Goal: Check status: Check status

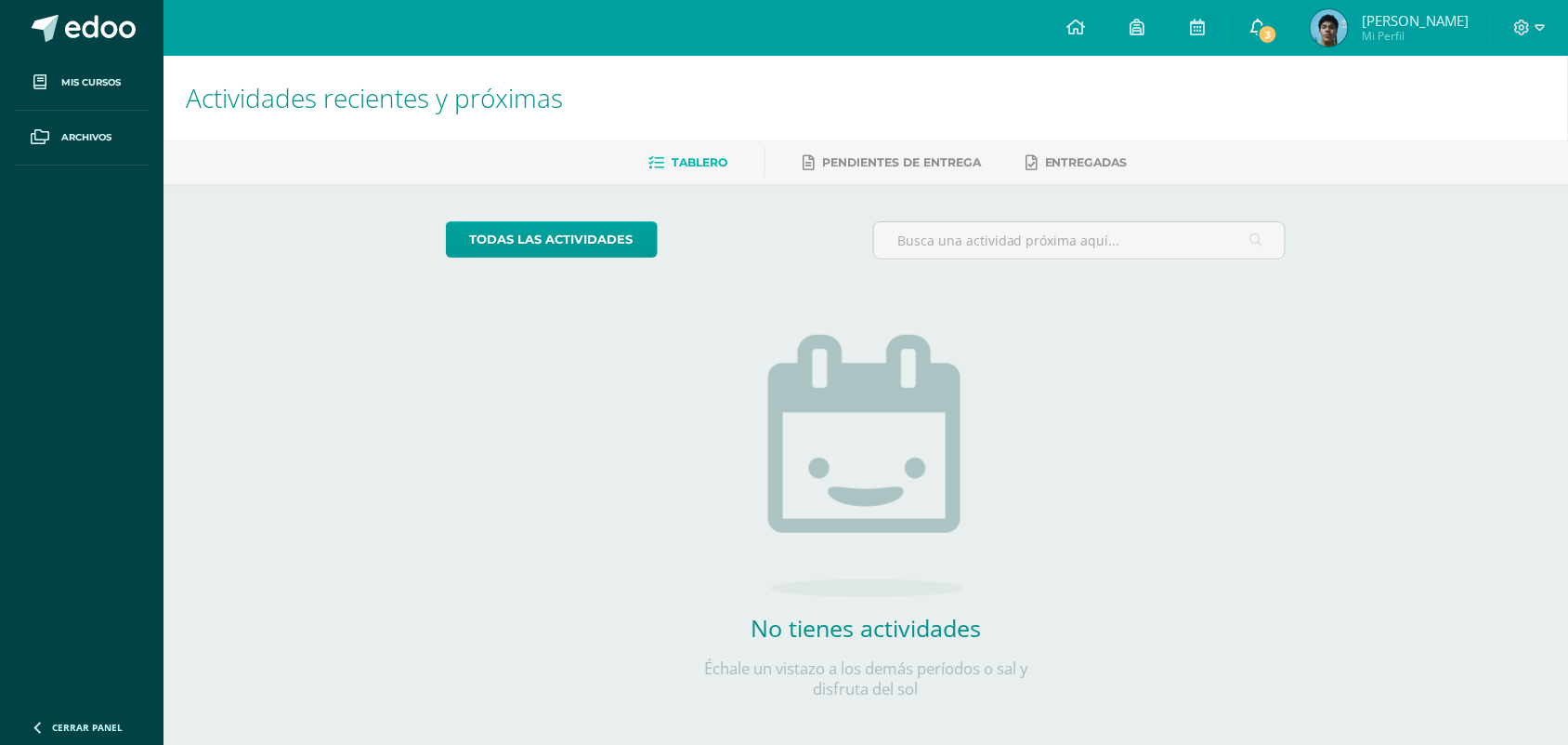
click at [1288, 29] on link "3" at bounding box center [1258, 27] width 59 height 56
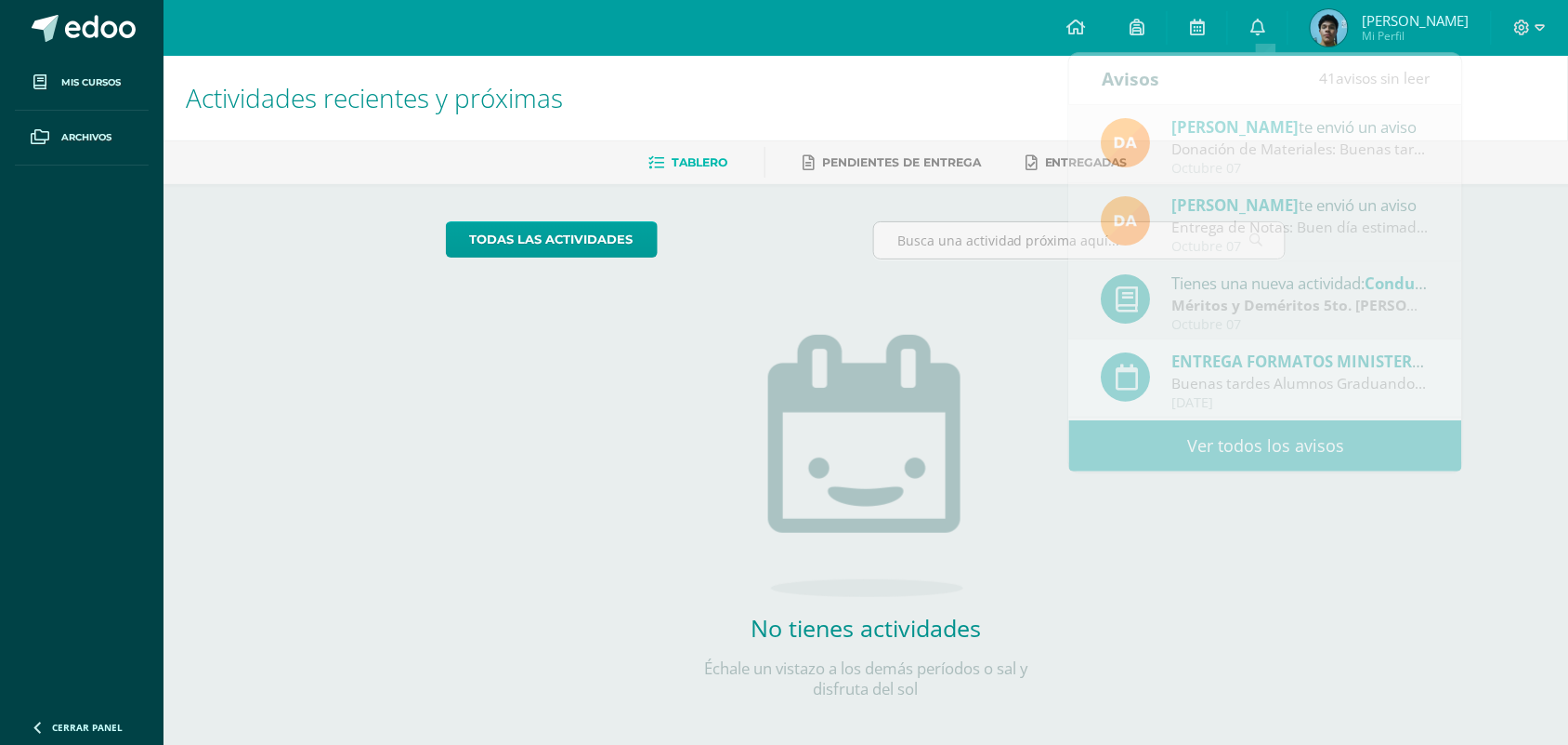
click at [787, 296] on div "No tienes actividades Échale un vistazo a los demás períodos o sal y disfruta d…" at bounding box center [866, 487] width 372 height 425
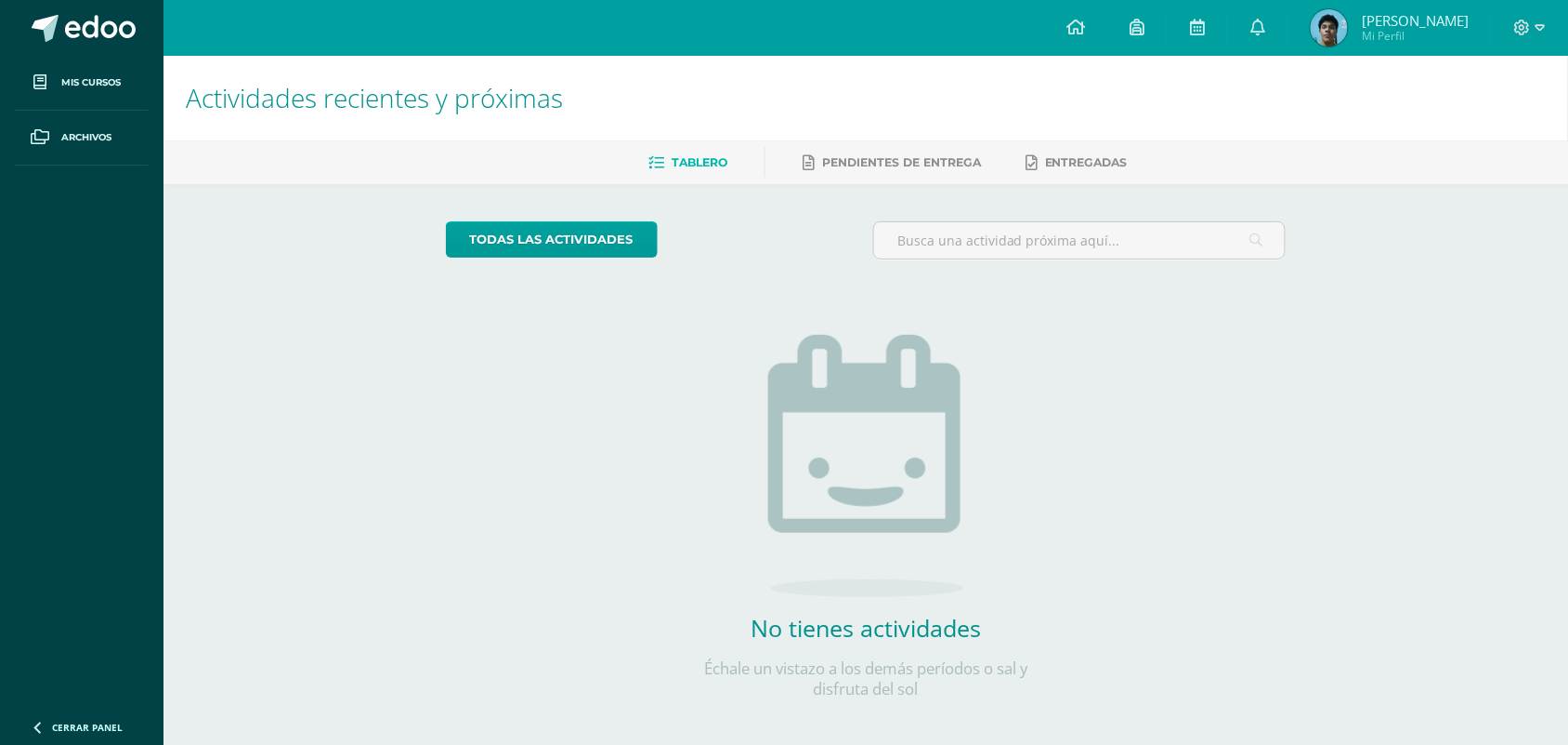
click at [1386, 15] on span "[PERSON_NAME]" at bounding box center [1416, 19] width 107 height 19
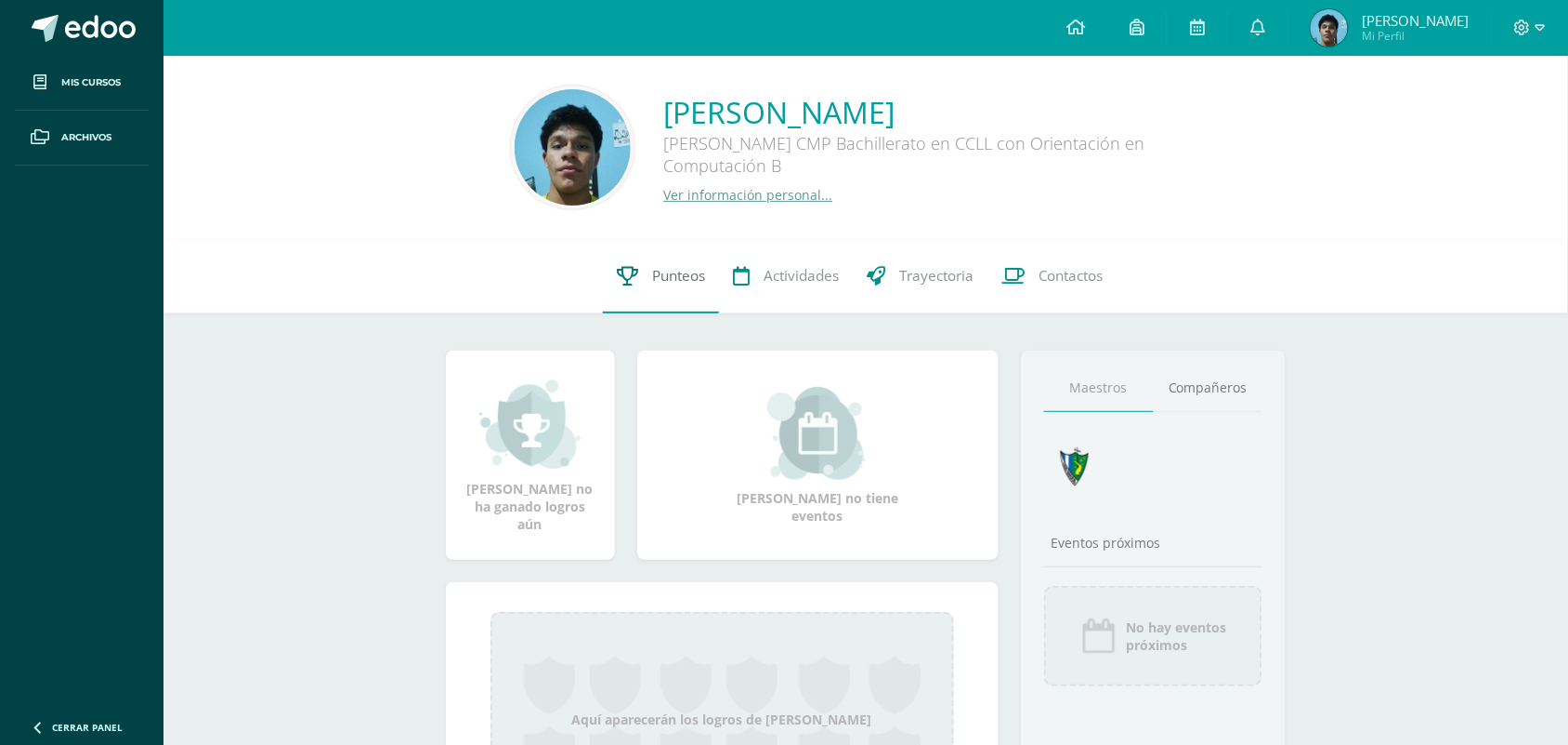
click at [655, 293] on link "Punteos" at bounding box center [661, 276] width 116 height 74
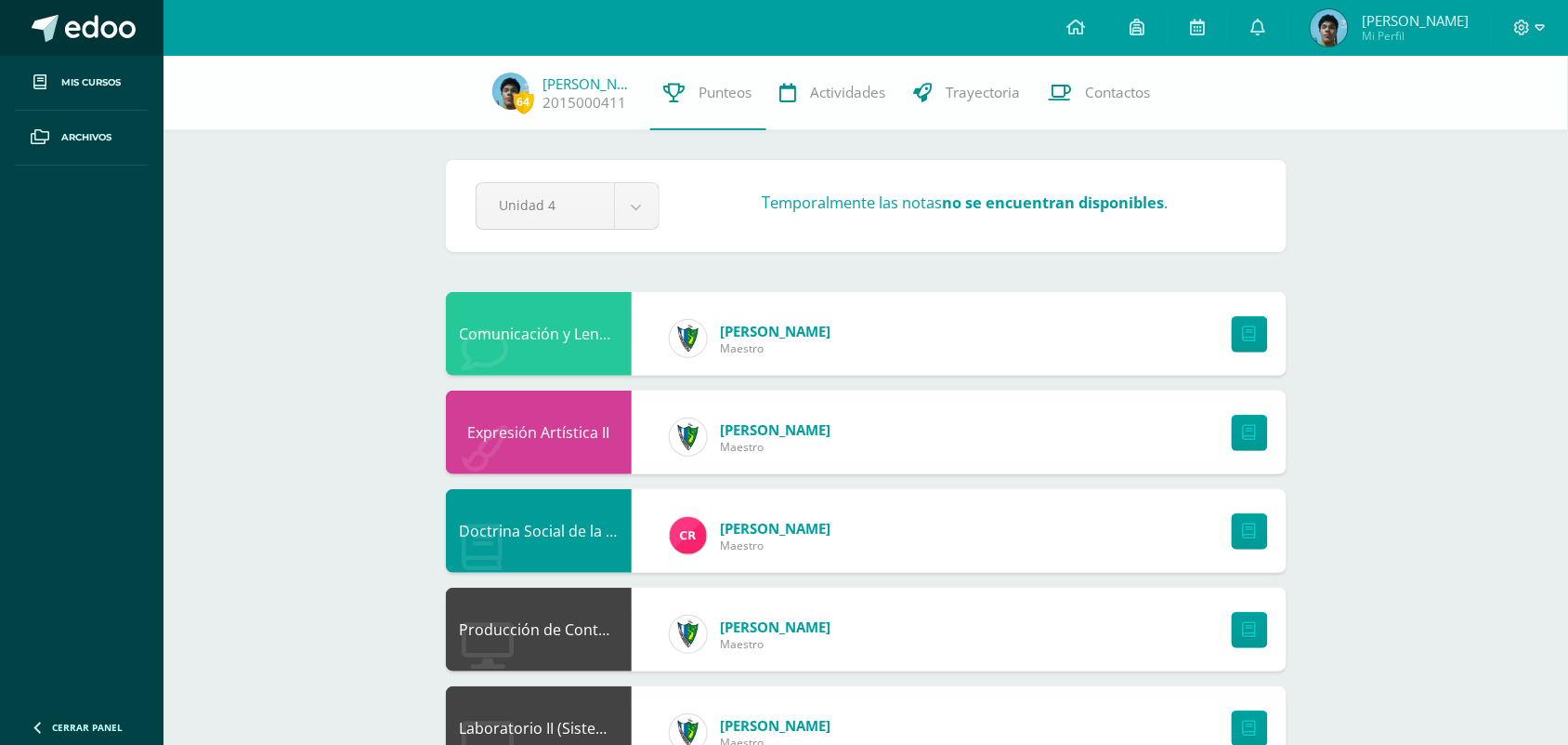
click at [113, 52] on link at bounding box center [82, 27] width 164 height 56
